Goal: Navigation & Orientation: Find specific page/section

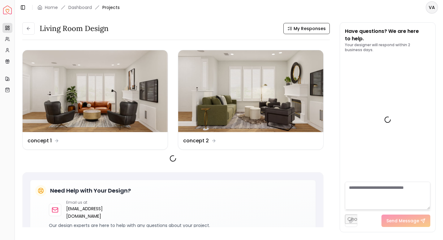
click at [27, 32] on button at bounding box center [28, 28] width 12 height 12
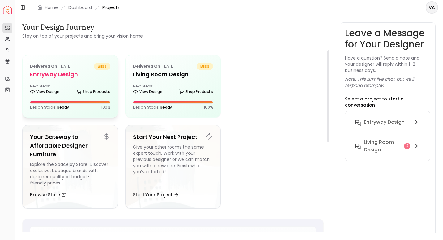
click at [66, 82] on div "Delivered on: [DATE] bliss entryway design Next Steps: View Design Shop Product…" at bounding box center [70, 86] width 95 height 62
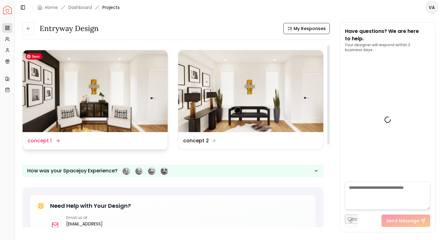
scroll to position [241, 0]
click at [84, 86] on img at bounding box center [95, 91] width 145 height 82
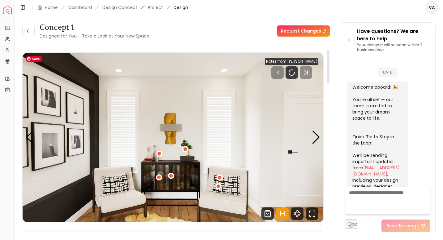
scroll to position [236, 0]
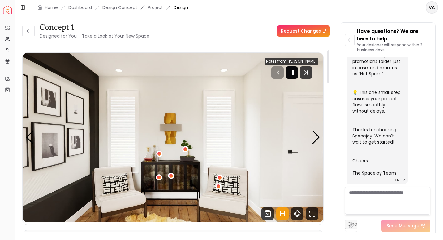
click at [293, 74] on icon "Pause" at bounding box center [291, 72] width 7 height 7
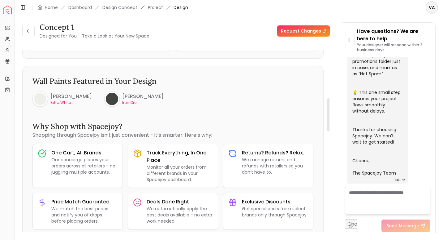
scroll to position [282, 0]
click at [117, 98] on div at bounding box center [112, 98] width 12 height 12
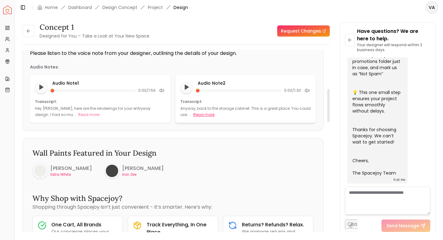
scroll to position [208, 0]
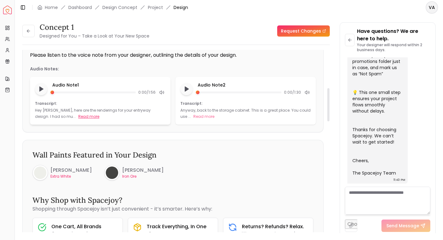
click at [78, 115] on button "Read more" at bounding box center [88, 116] width 21 height 6
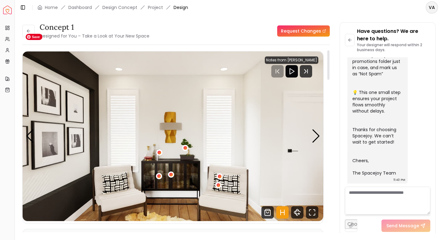
scroll to position [2, 0]
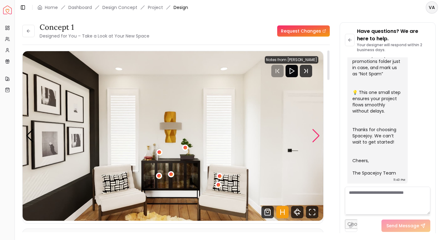
click at [315, 136] on div "Next slide" at bounding box center [316, 136] width 8 height 14
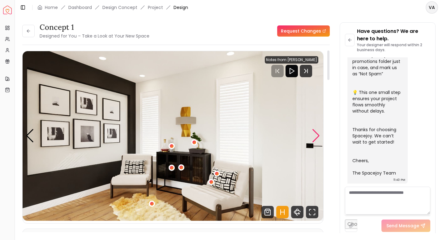
click at [315, 136] on div "Next slide" at bounding box center [316, 136] width 8 height 14
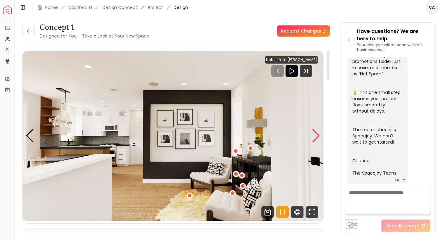
click at [315, 136] on div "Next slide" at bounding box center [316, 136] width 8 height 14
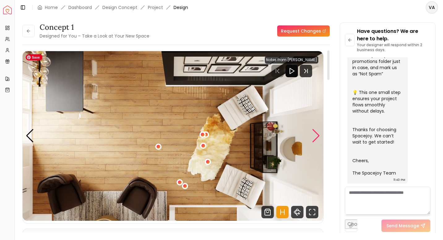
click at [312, 143] on img "4 / 4" at bounding box center [173, 135] width 301 height 169
click at [319, 139] on div "Next slide" at bounding box center [316, 136] width 8 height 14
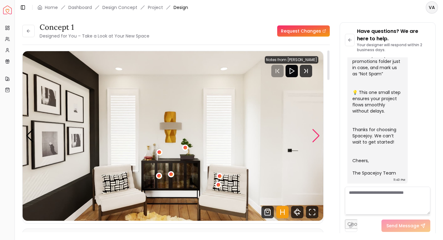
click at [314, 135] on div "Next slide" at bounding box center [316, 136] width 8 height 14
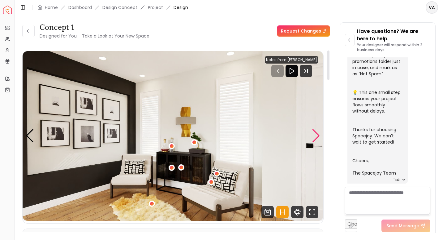
click at [314, 135] on div "Next slide" at bounding box center [316, 136] width 8 height 14
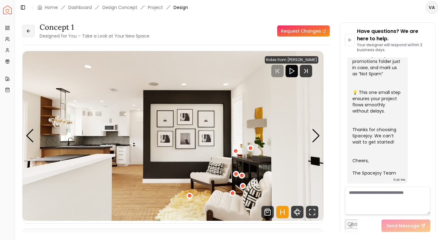
click at [26, 32] on icon at bounding box center [28, 30] width 5 height 5
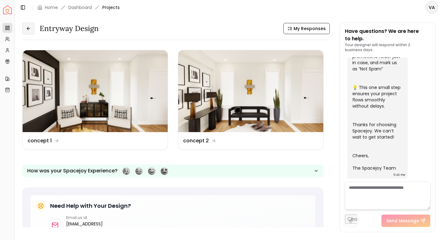
drag, startPoint x: 27, startPoint y: 28, endPoint x: 24, endPoint y: 25, distance: 4.2
click at [24, 25] on button at bounding box center [28, 28] width 12 height 12
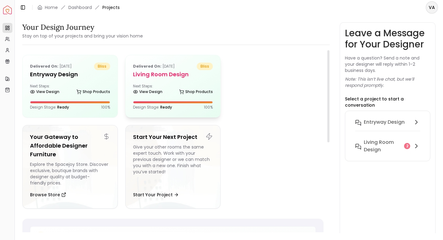
click at [174, 62] on div "Delivered on: [DATE] bliss Living Room design Next Steps: View Design Shop Prod…" at bounding box center [173, 86] width 95 height 62
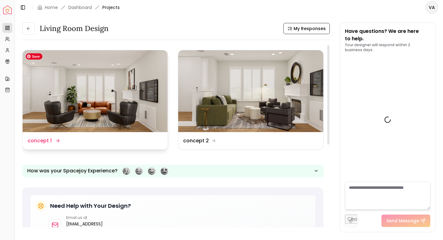
scroll to position [649, 0]
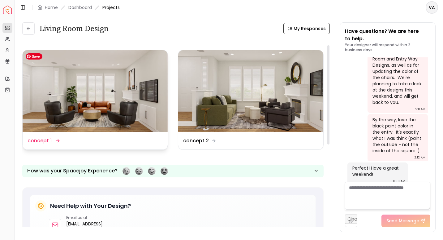
click at [104, 108] on img at bounding box center [95, 91] width 145 height 82
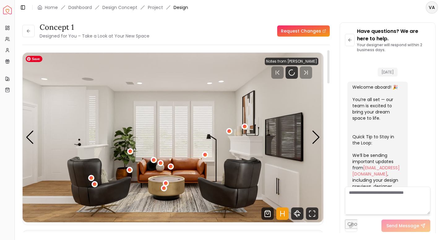
scroll to position [644, 0]
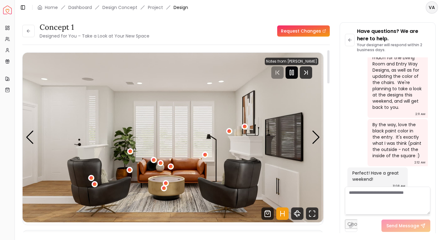
click at [295, 73] on icon "Pause" at bounding box center [291, 72] width 7 height 7
click at [314, 132] on div "Next slide" at bounding box center [316, 137] width 8 height 14
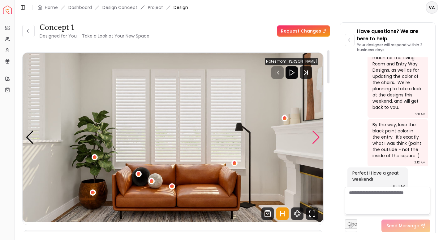
click at [314, 132] on div "Next slide" at bounding box center [316, 137] width 8 height 14
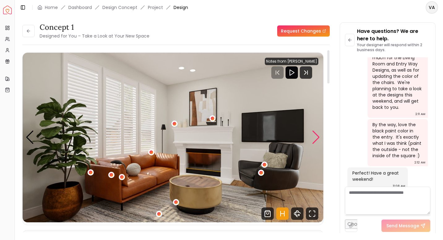
click at [317, 138] on div "Next slide" at bounding box center [316, 137] width 8 height 14
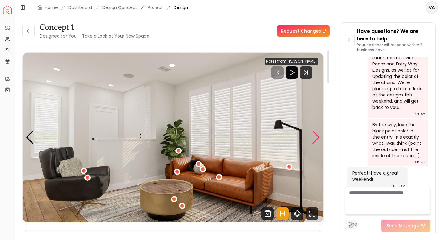
click at [317, 138] on div "Next slide" at bounding box center [316, 137] width 8 height 14
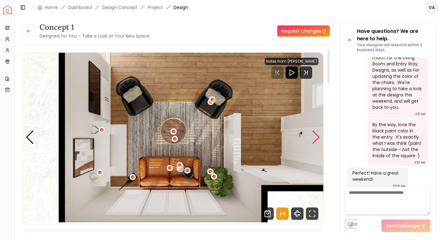
drag, startPoint x: 317, startPoint y: 138, endPoint x: 315, endPoint y: 134, distance: 3.3
click at [315, 134] on div "Next slide" at bounding box center [316, 137] width 8 height 14
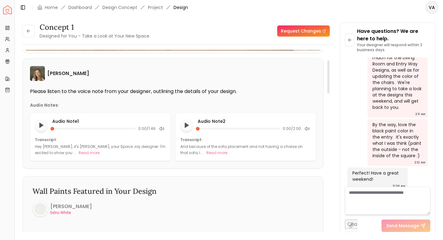
scroll to position [0, 0]
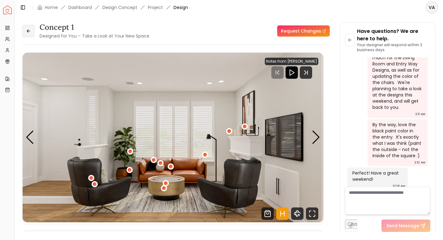
click at [30, 37] on button at bounding box center [28, 31] width 12 height 12
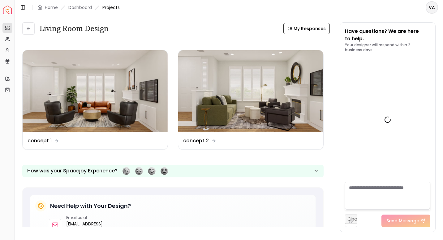
scroll to position [649, 0]
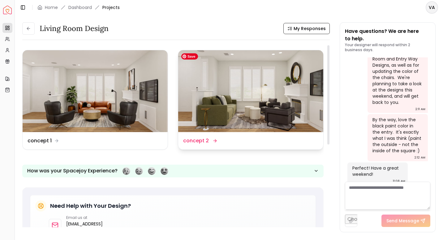
click at [221, 88] on img at bounding box center [250, 91] width 145 height 82
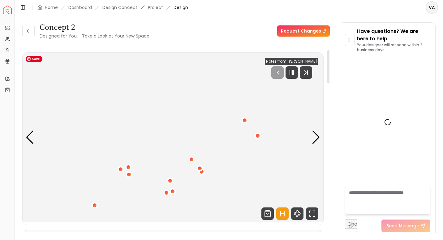
scroll to position [644, 0]
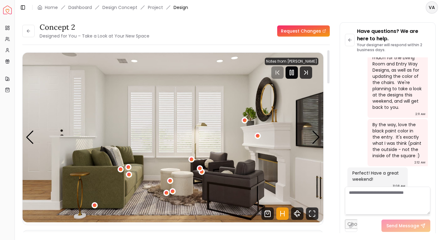
click at [291, 75] on icon "Pause" at bounding box center [291, 72] width 7 height 7
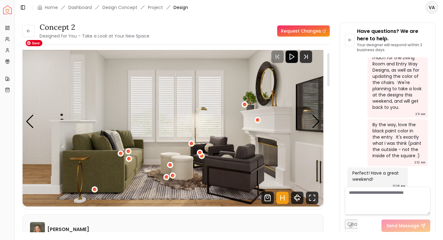
scroll to position [0, 0]
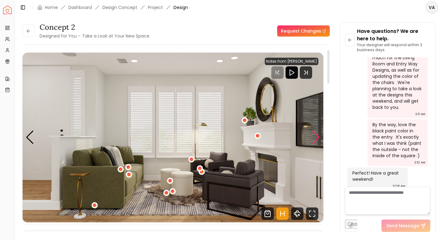
click at [314, 133] on div "Next slide" at bounding box center [316, 137] width 8 height 14
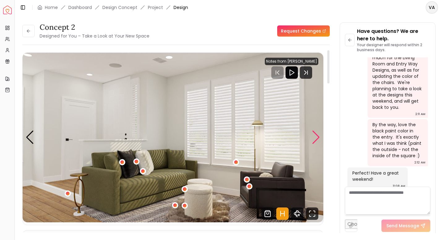
click at [314, 133] on div "Next slide" at bounding box center [316, 137] width 8 height 14
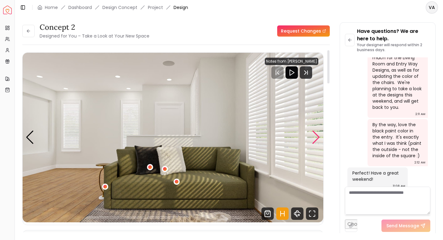
click at [314, 133] on div "Next slide" at bounding box center [316, 137] width 8 height 14
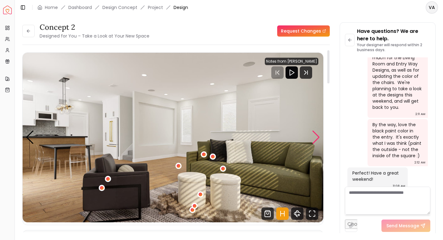
click at [314, 133] on div "Next slide" at bounding box center [316, 137] width 8 height 14
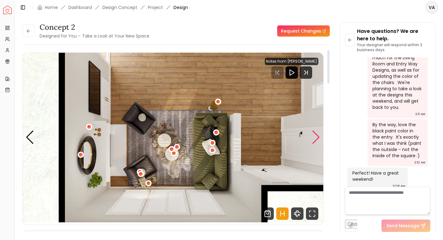
click at [314, 133] on div "Next slide" at bounding box center [316, 137] width 8 height 14
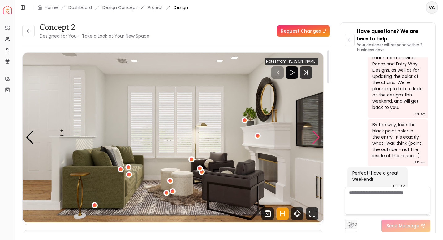
click at [314, 135] on div "Next slide" at bounding box center [316, 137] width 8 height 14
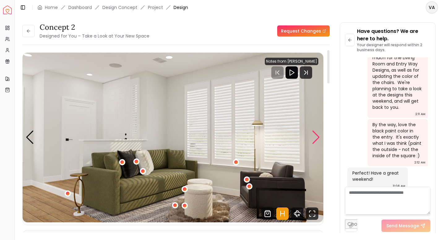
click at [314, 133] on div "Next slide" at bounding box center [316, 137] width 8 height 14
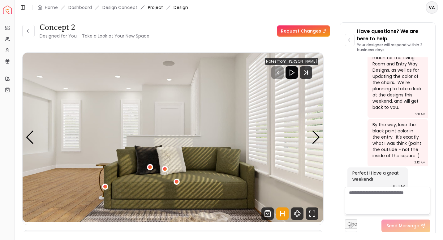
click at [156, 6] on link "Project" at bounding box center [155, 7] width 15 height 6
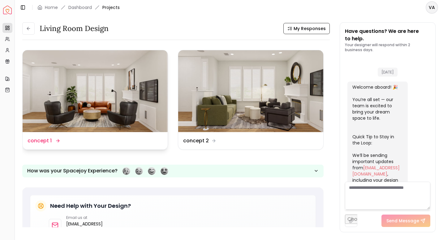
scroll to position [649, 0]
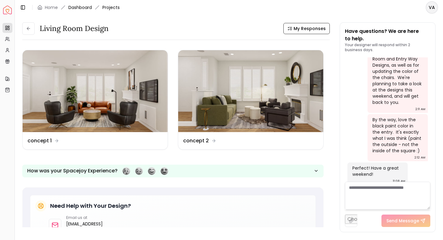
click at [80, 7] on link "Dashboard" at bounding box center [80, 7] width 24 height 6
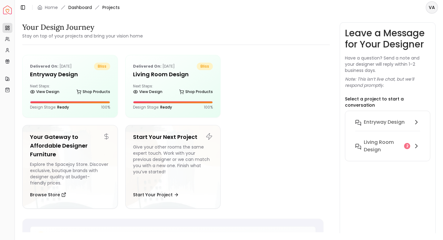
click at [74, 6] on link "Dashboard" at bounding box center [80, 7] width 24 height 6
